Goal: Task Accomplishment & Management: Manage account settings

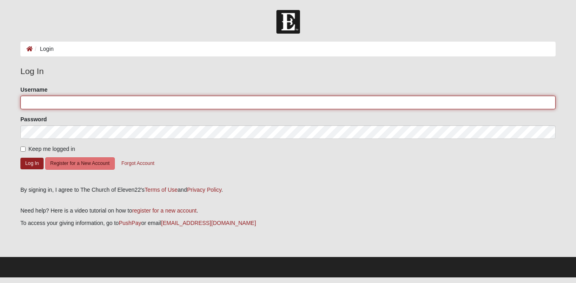
click at [91, 102] on input "Username" at bounding box center [287, 103] width 535 height 14
type input "[PERSON_NAME][EMAIL_ADDRESS][DOMAIN_NAME]"
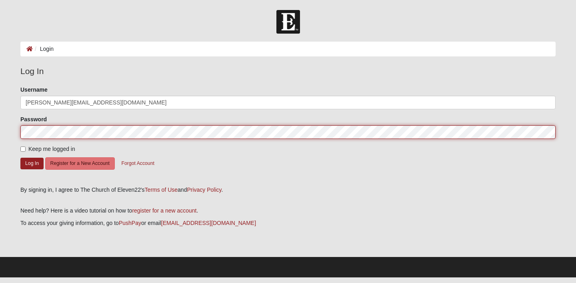
click at [20, 158] on button "Log In" at bounding box center [31, 164] width 23 height 12
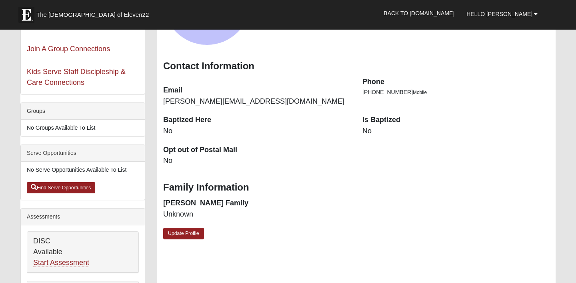
scroll to position [84, 0]
click at [183, 232] on link "Update Profile" at bounding box center [183, 233] width 41 height 12
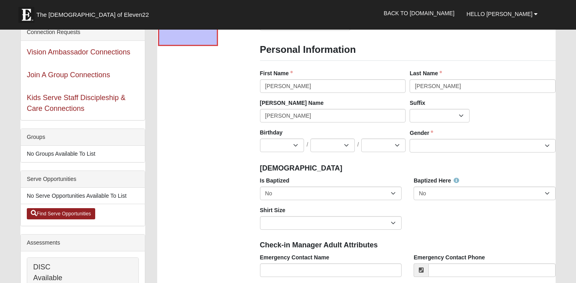
scroll to position [56, 0]
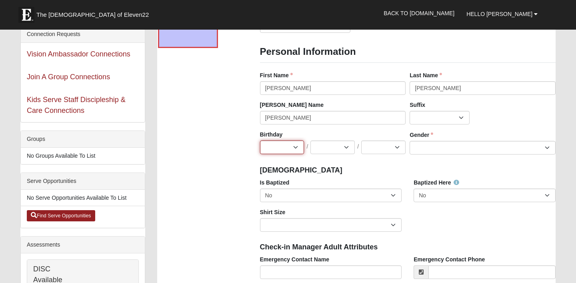
click at [270, 146] on select "Jan Feb Mar Apr May Jun [DATE] Aug Sep Oct Nov Dec" at bounding box center [282, 147] width 44 height 14
click at [260, 140] on select "Jan Feb Mar Apr May Jun [DATE] Aug Sep Oct Nov Dec" at bounding box center [282, 147] width 44 height 14
click at [277, 148] on select "Jan Feb Mar Apr May Jun [DATE] Aug Sep Oct Nov Dec" at bounding box center [282, 147] width 44 height 14
select select "9"
click at [260, 140] on select "Jan Feb Mar Apr May Jun [DATE] Aug Sep Oct Nov Dec" at bounding box center [282, 147] width 44 height 14
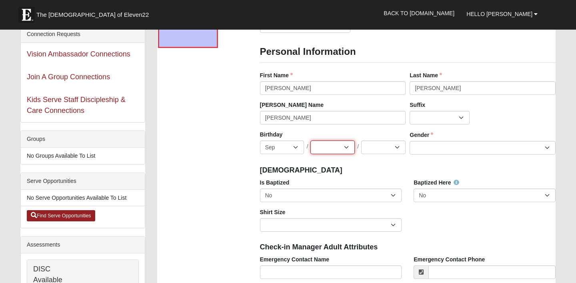
click at [334, 149] on select "1 2 3 4 5 6 7 8 9 10 11 12 13 14 15 16 17 18 19 20 21 22 23 24 25 26 27 28 29 3…" at bounding box center [332, 147] width 44 height 14
select select "18"
click at [310, 140] on select "1 2 3 4 5 6 7 8 9 10 11 12 13 14 15 16 17 18 19 20 21 22 23 24 25 26 27 28 29 3…" at bounding box center [332, 147] width 44 height 14
click at [381, 150] on select "2025 2024 2023 2022 2021 2020 2019 2018 2017 2016 2015 2014 2013 2012 2011 2010…" at bounding box center [383, 147] width 44 height 14
select select "2007"
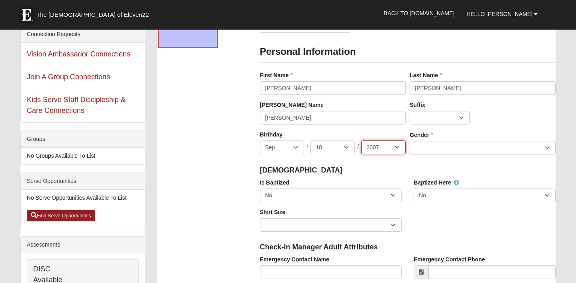
click at [361, 140] on select "2025 2024 2023 2022 2021 2020 2019 2018 2017 2016 2015 2014 2013 2012 2011 2010…" at bounding box center [383, 147] width 44 height 14
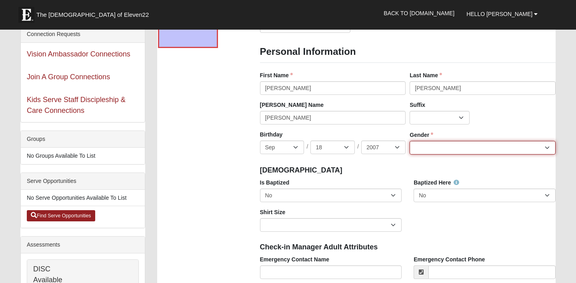
click at [436, 146] on select "[DEMOGRAPHIC_DATA] [DEMOGRAPHIC_DATA]" at bounding box center [483, 148] width 146 height 14
select select "[DEMOGRAPHIC_DATA]"
click at [410, 141] on select "[DEMOGRAPHIC_DATA] [DEMOGRAPHIC_DATA]" at bounding box center [483, 148] width 146 height 14
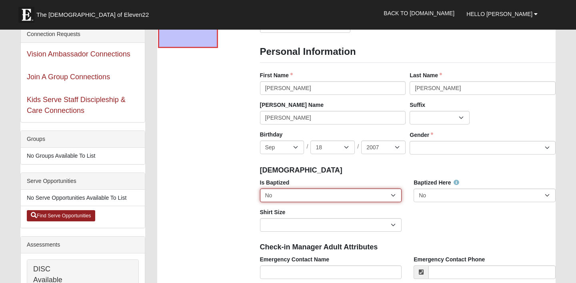
click at [312, 198] on select "No Yes" at bounding box center [331, 195] width 142 height 14
select select "True"
click at [260, 188] on select "No Yes" at bounding box center [331, 195] width 142 height 14
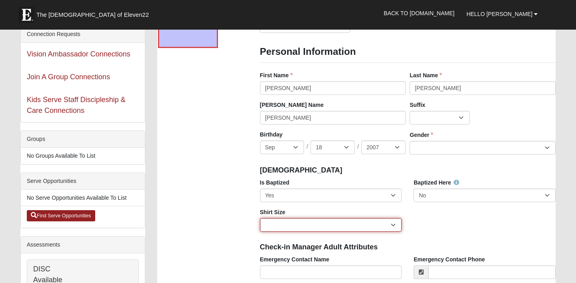
click at [314, 225] on select "Adult Small Adult Medium Adult Large Adult XL Adult XXL Adult 3XL Adult 4XL You…" at bounding box center [331, 225] width 142 height 14
select select "Adult Medium"
click at [260, 218] on select "Adult Small Adult Medium Adult Large Adult XL Adult XXL Adult 3XL Adult 4XL You…" at bounding box center [331, 225] width 142 height 14
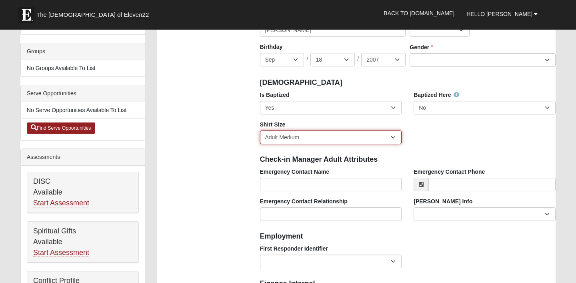
scroll to position [149, 0]
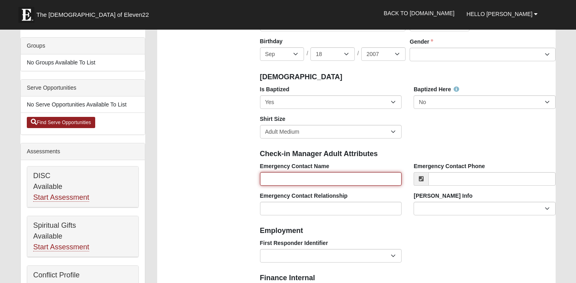
click at [293, 181] on input "Emergency Contact Name" at bounding box center [331, 179] width 142 height 14
type input "[PERSON_NAME]"
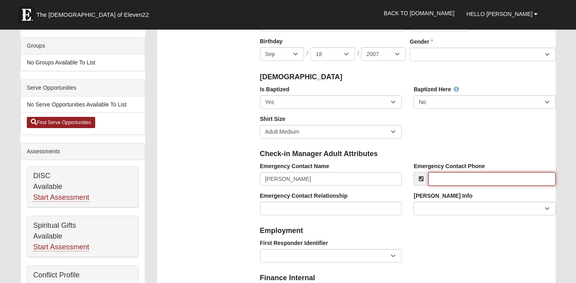
click at [453, 180] on input "Emergency Contact Phone" at bounding box center [491, 179] width 127 height 14
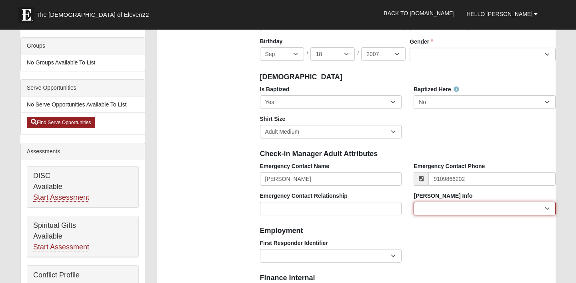
type input "[PHONE_NUMBER]"
click at [450, 208] on select "Current [PERSON_NAME] Child Current [PERSON_NAME] Parent Former [PERSON_NAME] C…" at bounding box center [485, 209] width 142 height 14
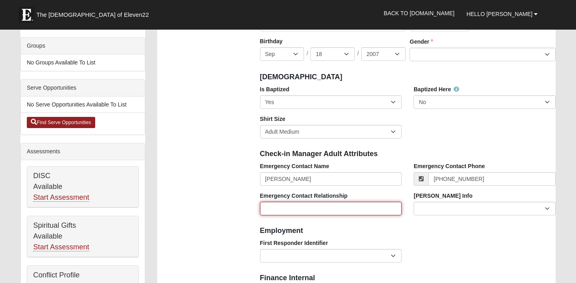
click at [348, 205] on input "Emergency Contact Relationship" at bounding box center [331, 209] width 142 height 14
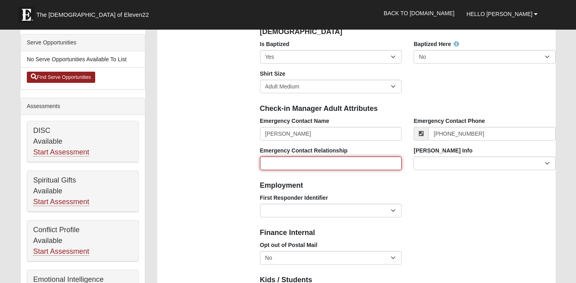
scroll to position [195, 0]
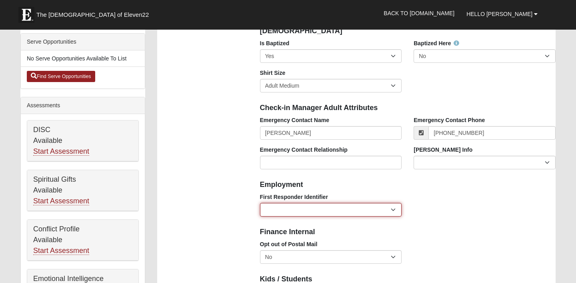
click at [292, 213] on select "EMT | Paramedic | Medical Firefighter | Fire Department Police Officer | Sherif…" at bounding box center [331, 210] width 142 height 14
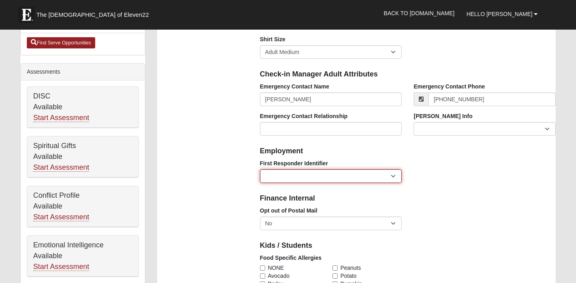
scroll to position [226, 0]
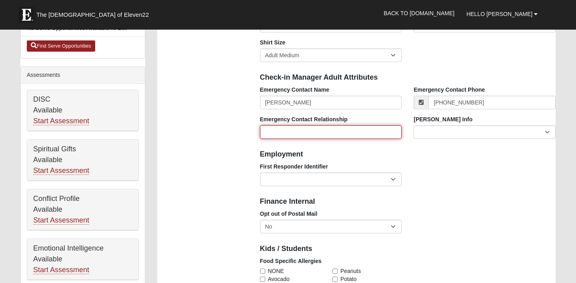
click at [287, 134] on input "Emergency Contact Relationship" at bounding box center [331, 132] width 142 height 14
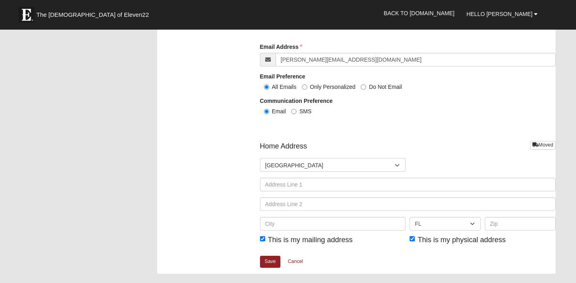
scroll to position [860, 0]
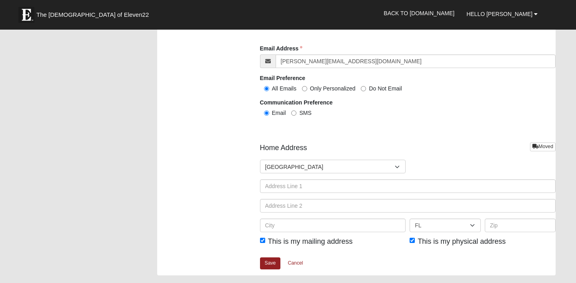
type input "Mother"
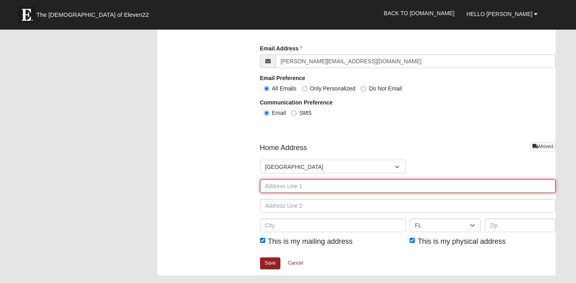
click at [266, 188] on input "text" at bounding box center [408, 186] width 296 height 14
type input "[STREET_ADDRESS]"
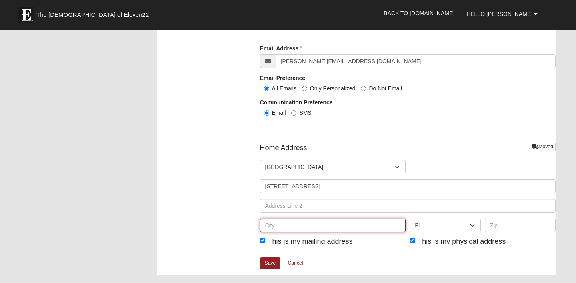
type input "[GEOGRAPHIC_DATA]"
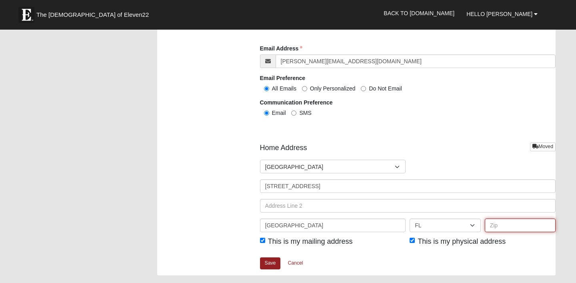
type input "32082"
click at [265, 263] on link "Save" at bounding box center [270, 263] width 21 height 12
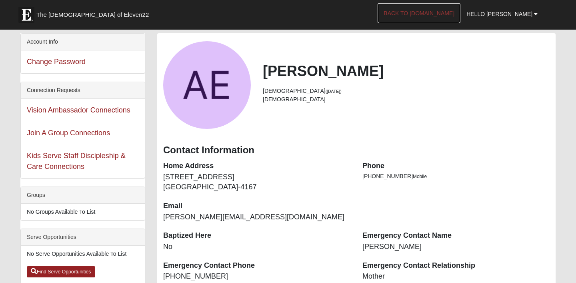
click at [445, 12] on link "Back to [DOMAIN_NAME]" at bounding box center [419, 13] width 83 height 20
